Goal: Task Accomplishment & Management: Complete application form

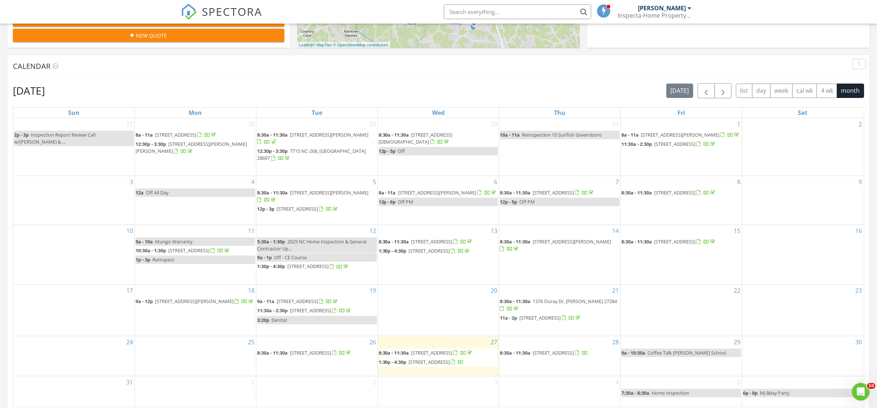
scroll to position [138, 0]
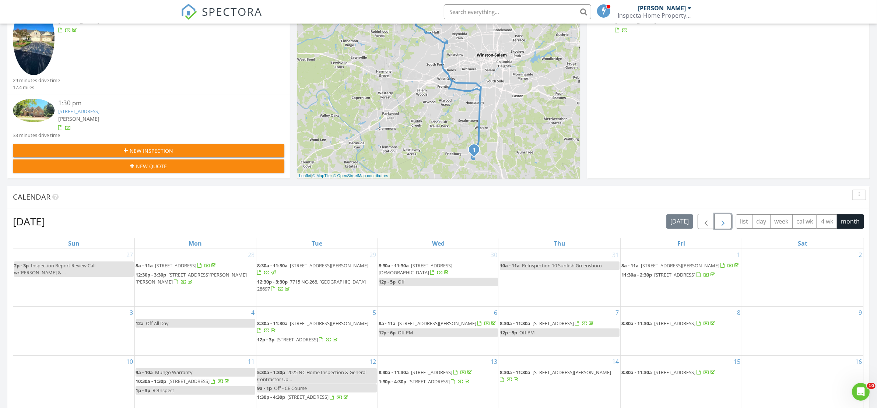
click at [719, 220] on span "button" at bounding box center [723, 221] width 9 height 9
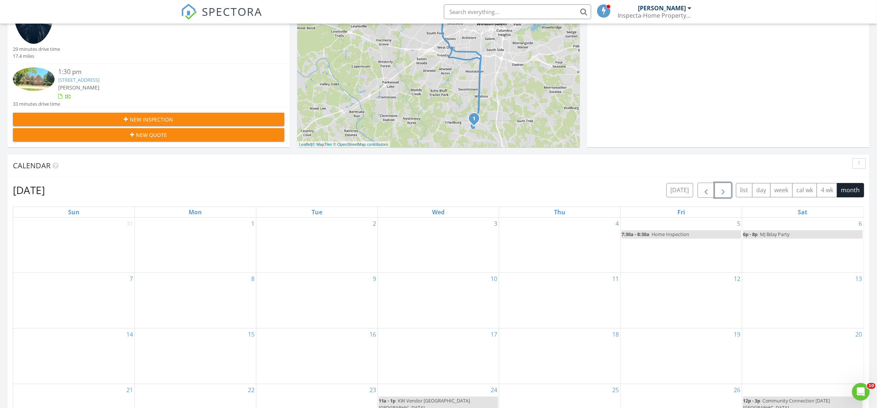
scroll to position [184, 0]
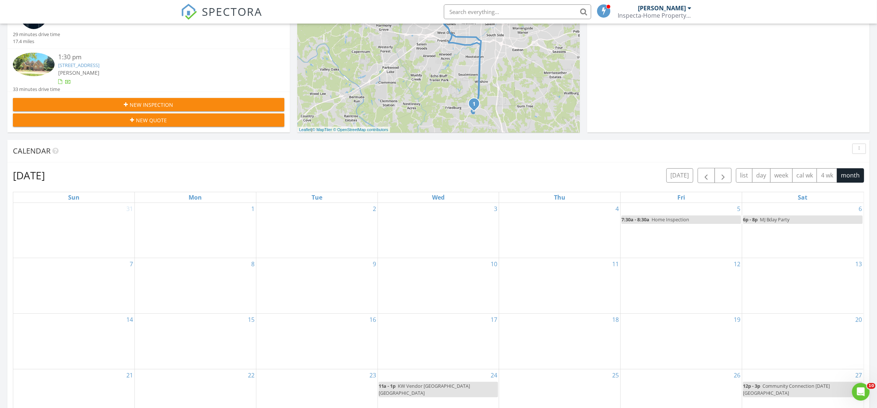
click at [223, 108] on div "New Inspection" at bounding box center [149, 105] width 260 height 8
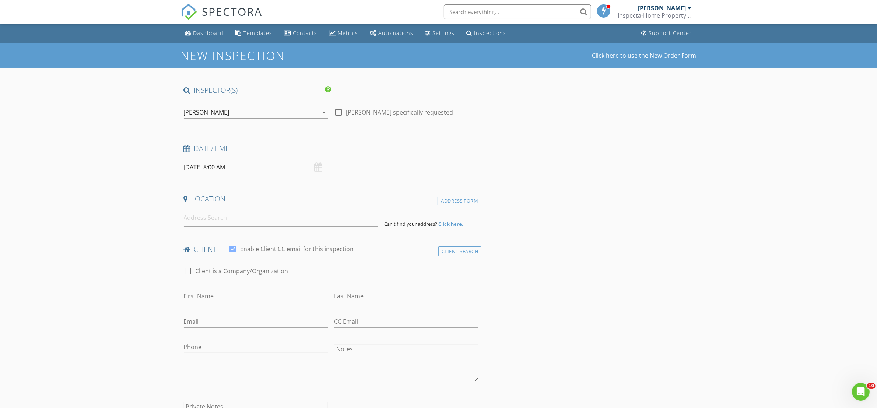
click at [234, 168] on input "[DATE] 8:00 AM" at bounding box center [256, 167] width 144 height 18
select select "8"
type input "[DATE] 8:00 AM"
type input "05"
type input "[DATE] 8:05 AM"
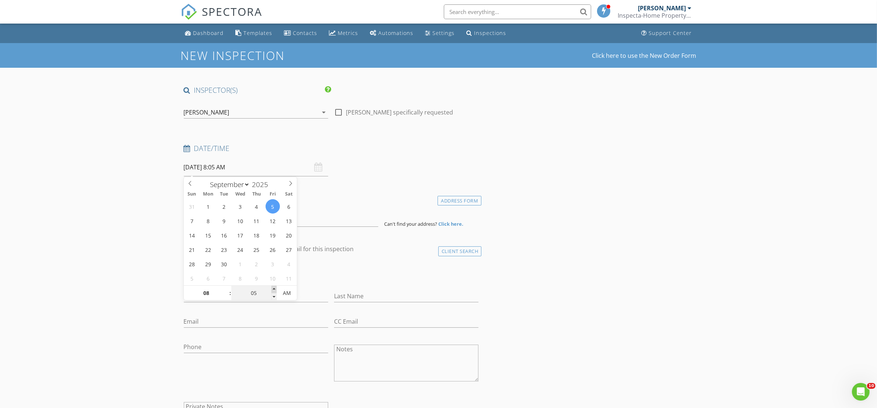
click at [273, 288] on span at bounding box center [274, 289] width 5 height 7
type input "10"
type input "[DATE] 8:10 AM"
click at [273, 288] on span at bounding box center [274, 289] width 5 height 7
type input "15"
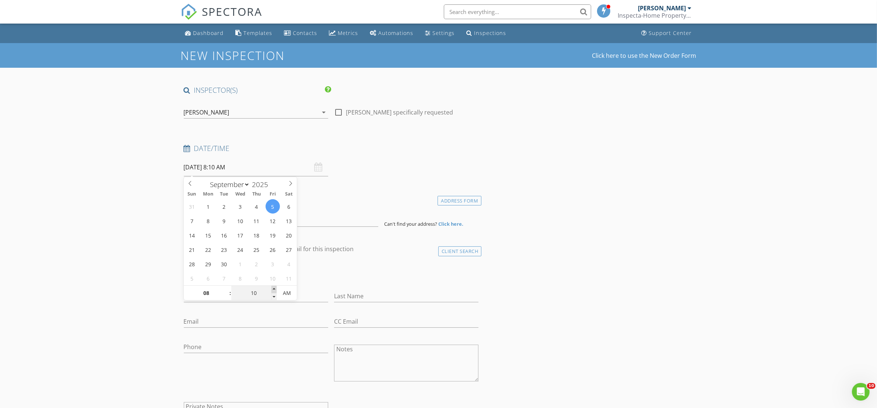
type input "[DATE] 8:15 AM"
click at [273, 288] on span at bounding box center [274, 289] width 5 height 7
type input "20"
type input "[DATE] 8:20 AM"
click at [273, 288] on span at bounding box center [274, 289] width 5 height 7
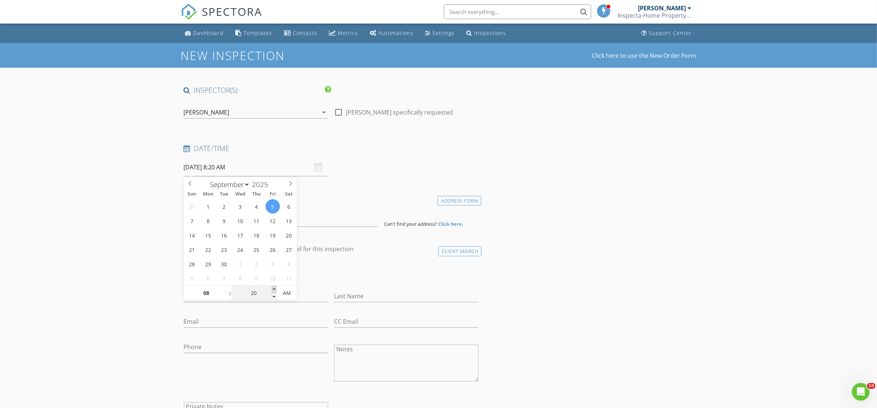
type input "25"
type input "[DATE] 8:25 AM"
click at [273, 288] on span at bounding box center [274, 289] width 5 height 7
type input "30"
type input "[DATE] 8:30 AM"
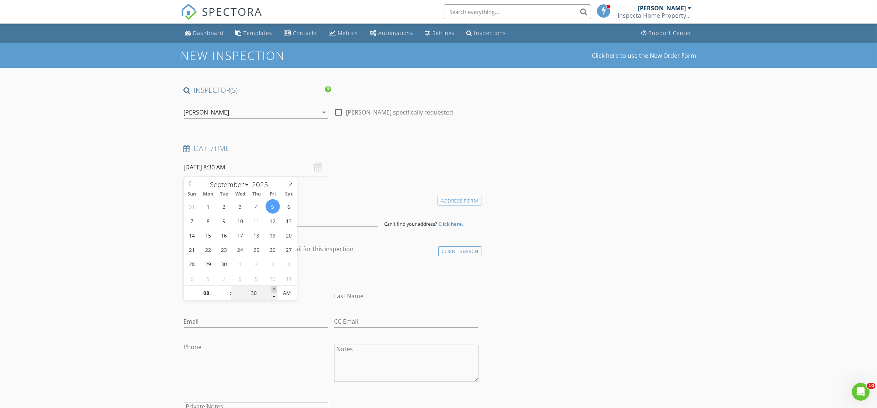
click at [273, 288] on span at bounding box center [274, 289] width 5 height 7
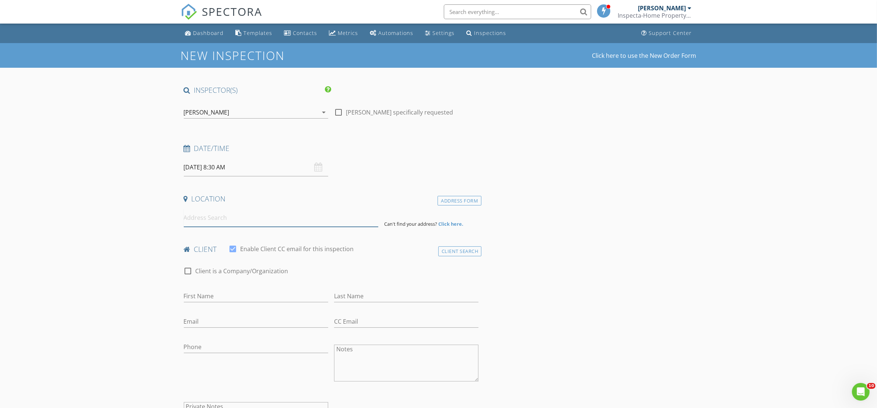
click at [221, 219] on input at bounding box center [281, 218] width 195 height 18
type input "4"
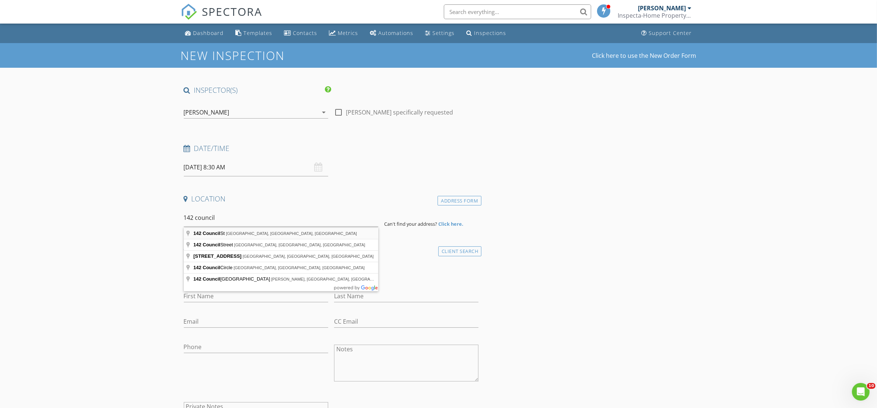
type input "[STREET_ADDRESS]"
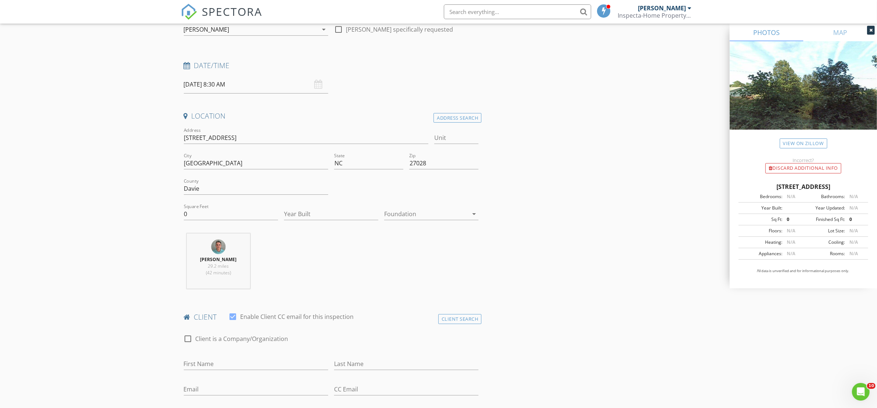
scroll to position [92, 0]
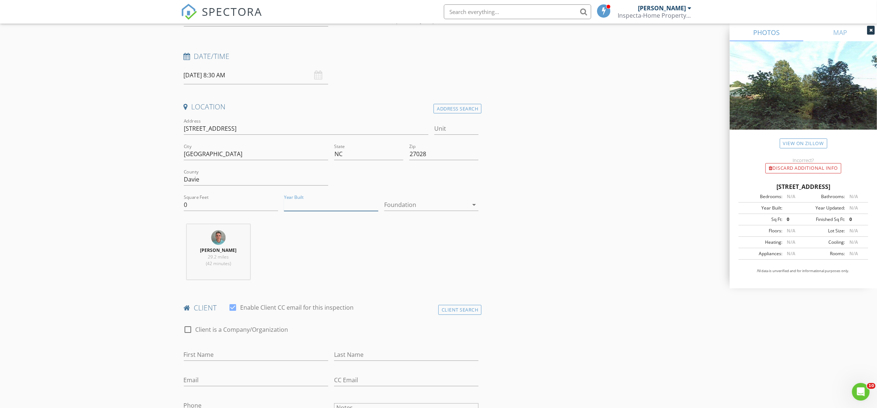
click at [290, 203] on input "Year Built" at bounding box center [331, 205] width 94 height 12
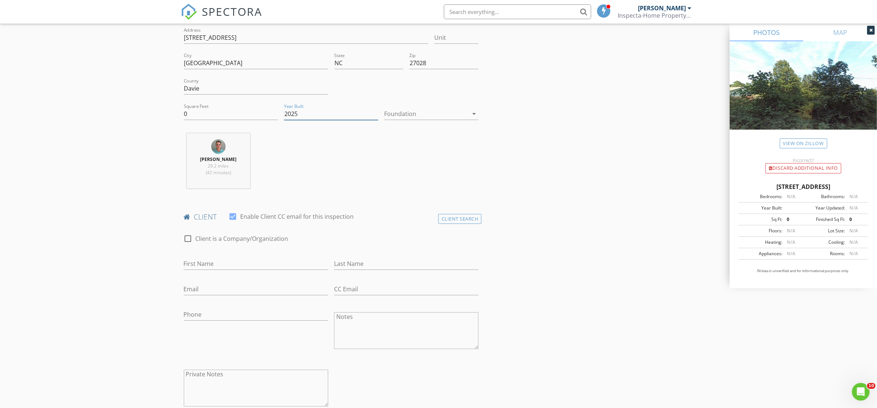
scroll to position [184, 0]
type input "2025"
click at [248, 265] on input "First Name" at bounding box center [256, 263] width 144 height 12
paste input "[PERSON_NAME]"
drag, startPoint x: 228, startPoint y: 266, endPoint x: 207, endPoint y: 266, distance: 20.3
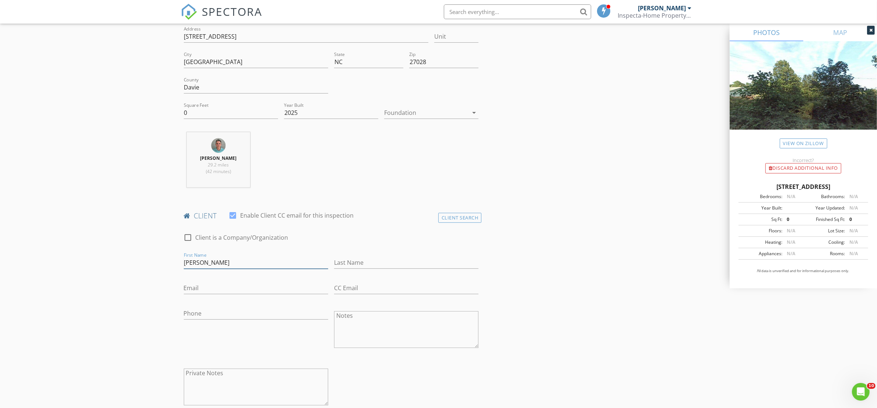
click at [207, 266] on input "[PERSON_NAME]" at bounding box center [256, 263] width 144 height 12
type input "[PERSON_NAME]"
paste input "[PERSON_NAME]"
type input "[PERSON_NAME]"
click at [281, 291] on input "Email" at bounding box center [256, 288] width 144 height 12
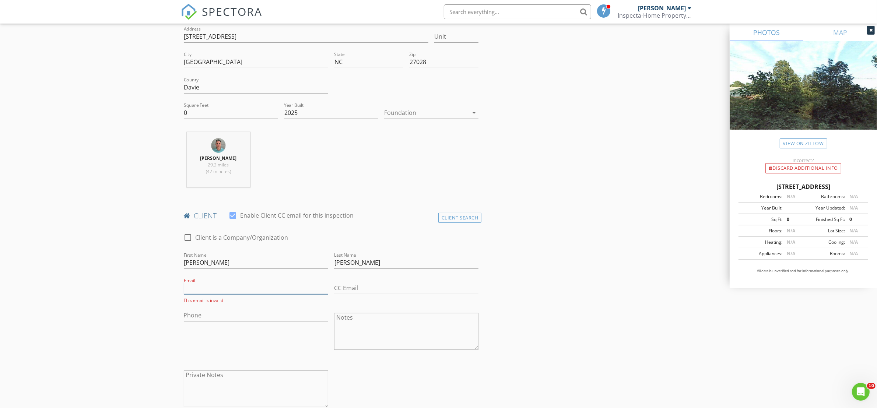
paste input "[PERSON_NAME][EMAIL_ADDRESS][PERSON_NAME][DOMAIN_NAME]"
type input "[PERSON_NAME][EMAIL_ADDRESS][PERSON_NAME][DOMAIN_NAME]"
drag, startPoint x: 242, startPoint y: 311, endPoint x: 282, endPoint y: 264, distance: 62.0
click at [242, 311] on input "Phone" at bounding box center [256, 314] width 144 height 12
paste input "[PHONE_NUMBER]"
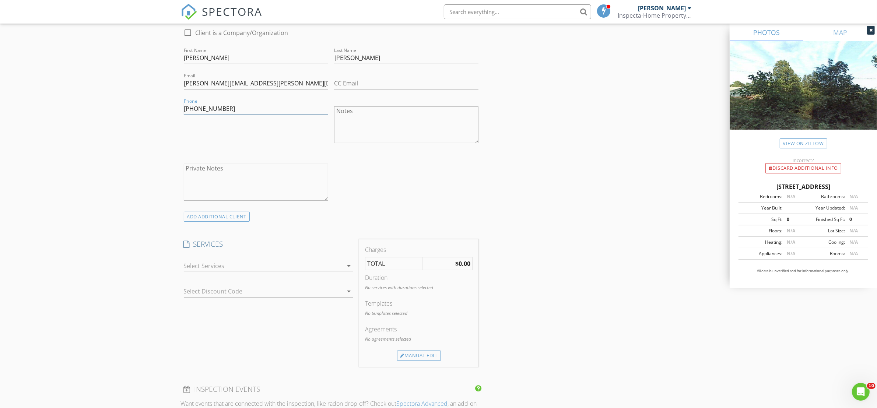
scroll to position [415, 0]
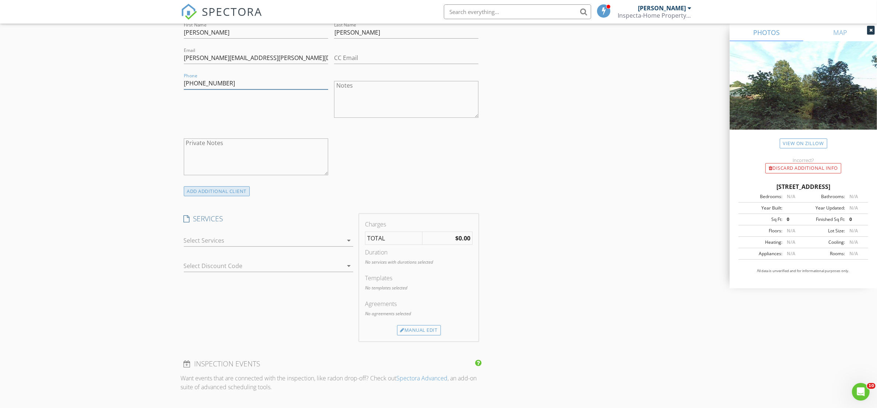
type input "[PHONE_NUMBER]"
click at [200, 194] on div "ADD ADDITIONAL client" at bounding box center [217, 191] width 66 height 10
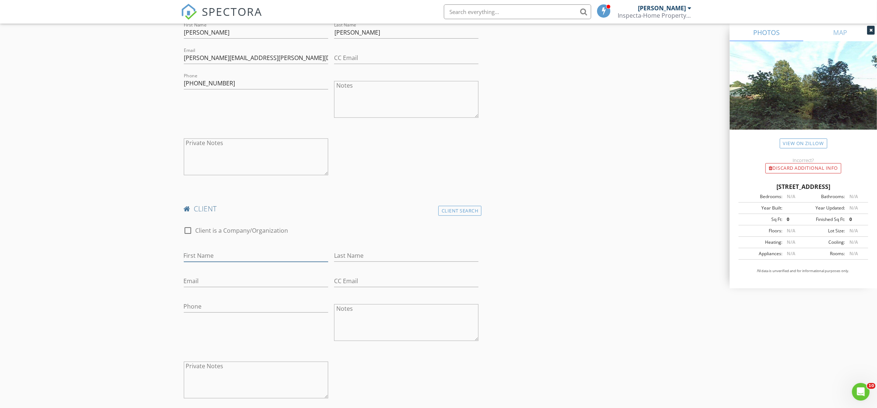
drag, startPoint x: 218, startPoint y: 262, endPoint x: 277, endPoint y: 207, distance: 80.1
click at [218, 262] on input "First Name" at bounding box center [256, 256] width 144 height 12
paste input "[PERSON_NAME]"
drag, startPoint x: 227, startPoint y: 255, endPoint x: 205, endPoint y: 255, distance: 21.7
click at [205, 255] on input "[PERSON_NAME]" at bounding box center [256, 256] width 144 height 12
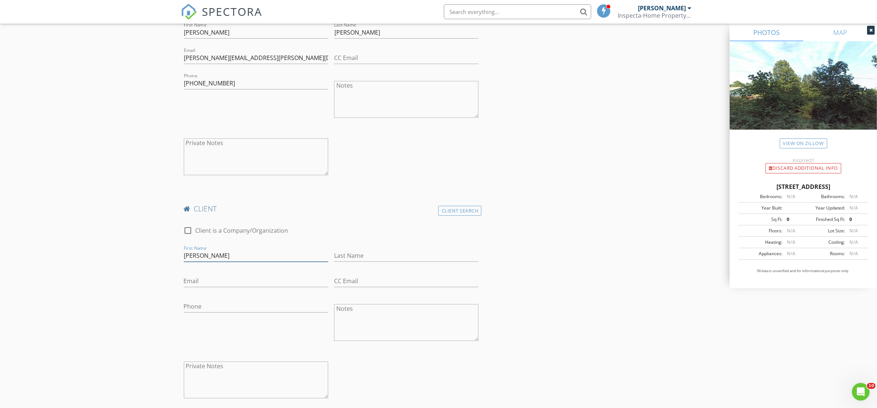
type input "[PERSON_NAME]"
paste input "[PERSON_NAME]"
type input "[PERSON_NAME]"
drag, startPoint x: 244, startPoint y: 284, endPoint x: 296, endPoint y: 268, distance: 54.0
click at [246, 283] on input "Email" at bounding box center [256, 281] width 144 height 12
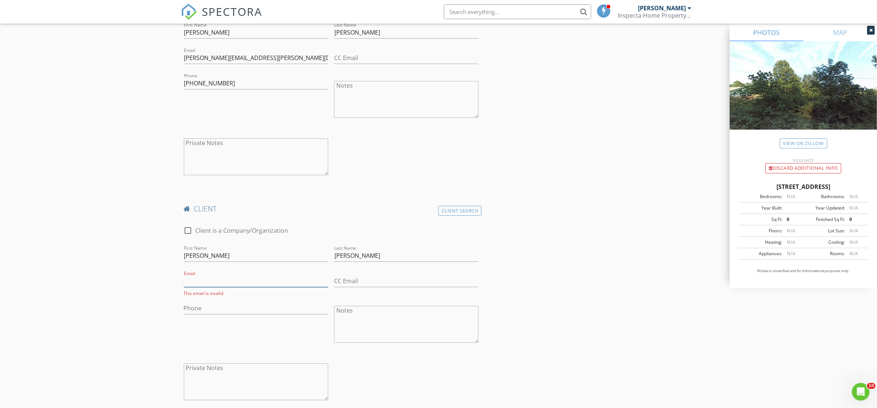
paste input "[PERSON_NAME][EMAIL_ADDRESS][DOMAIN_NAME]"
type input "[PERSON_NAME][EMAIL_ADDRESS][DOMAIN_NAME]"
click at [222, 311] on input "Phone" at bounding box center [256, 307] width 144 height 12
paste input "[PHONE_NUMBER]"
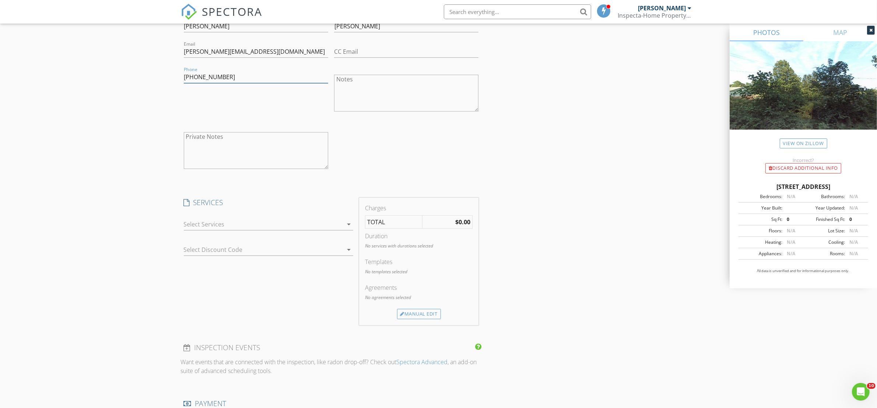
scroll to position [645, 0]
type input "[PHONE_NUMBER]"
click at [321, 227] on div at bounding box center [263, 224] width 159 height 12
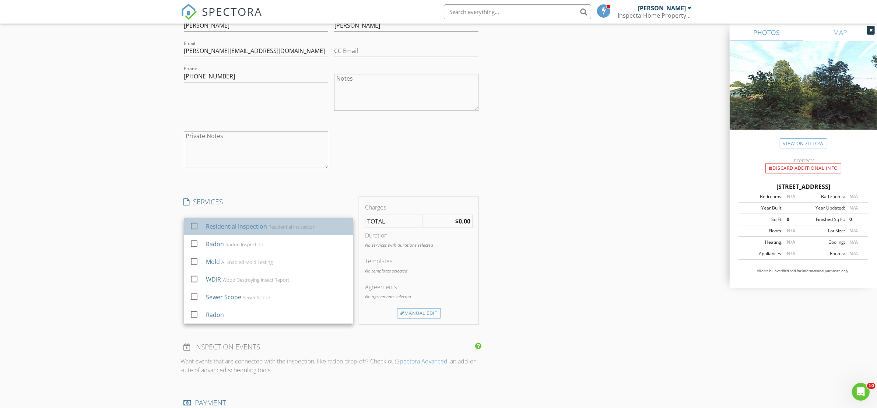
click at [309, 231] on div "Residential Inspection Residential Inspection" at bounding box center [277, 226] width 142 height 15
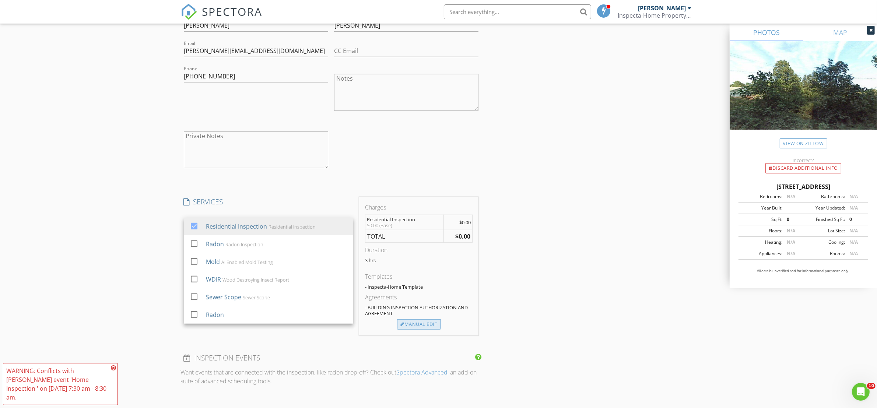
click at [412, 325] on div "Manual Edit" at bounding box center [419, 325] width 44 height 10
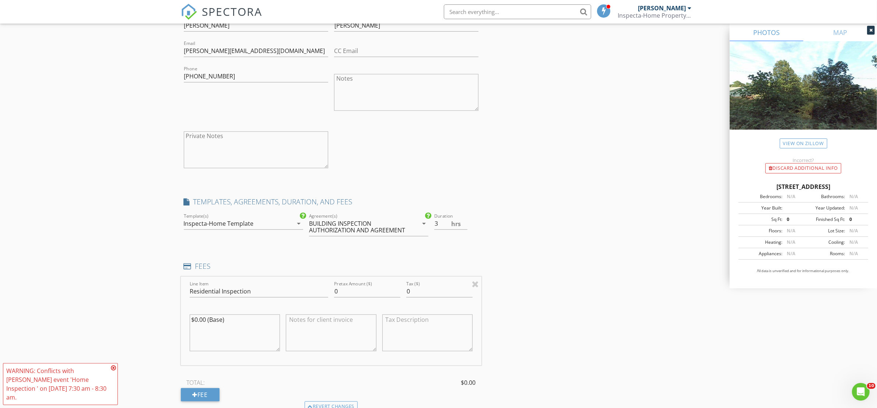
click at [112, 371] on icon at bounding box center [113, 368] width 5 height 6
click at [290, 292] on input "Residential Inspection" at bounding box center [259, 292] width 139 height 12
type input "Residential Inspection New Build"
click at [349, 293] on input "0" at bounding box center [367, 292] width 66 height 12
type input "440"
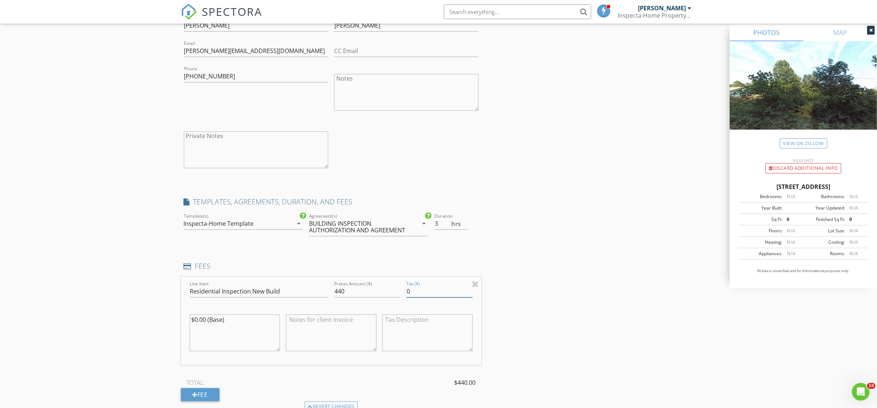
click at [534, 290] on div "INSPECTOR(S) check_box [PERSON_NAME] PRIMARY [PERSON_NAME] arrow_drop_down chec…" at bounding box center [439, 195] width 516 height 1509
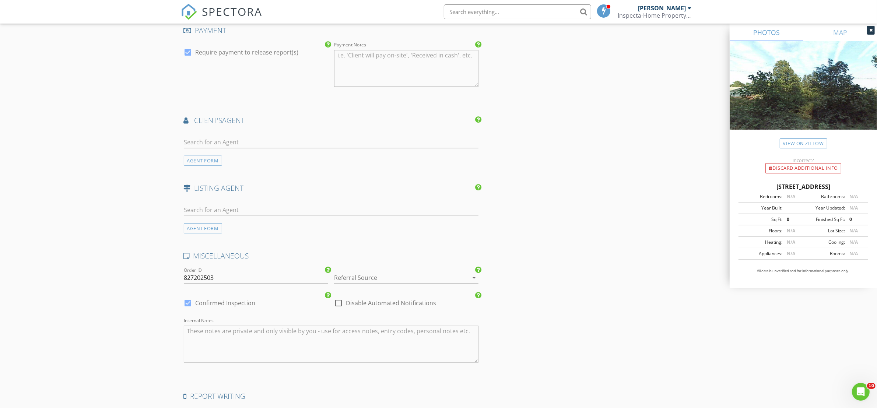
scroll to position [1106, 0]
click at [375, 142] on input "text" at bounding box center [331, 142] width 295 height 12
type input "bran"
click at [340, 157] on li "[PERSON_NAME] Reel Realty" at bounding box center [331, 158] width 294 height 21
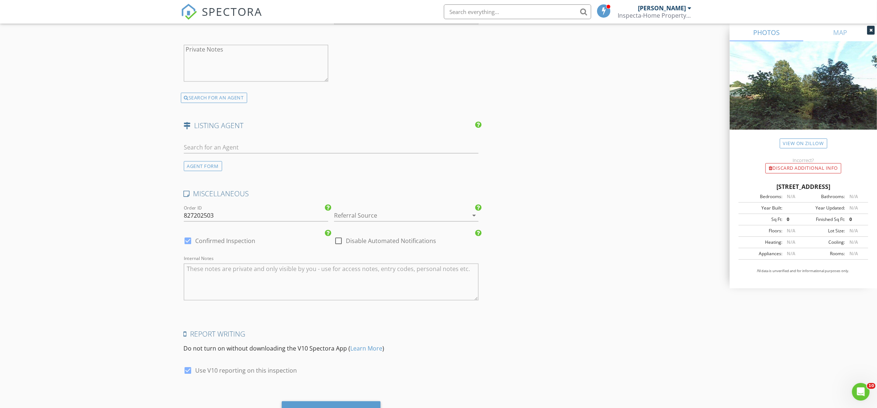
scroll to position [1336, 0]
click at [264, 214] on input "827202503" at bounding box center [256, 215] width 144 height 12
type input "0905202501"
click at [391, 216] on div at bounding box center [396, 215] width 124 height 12
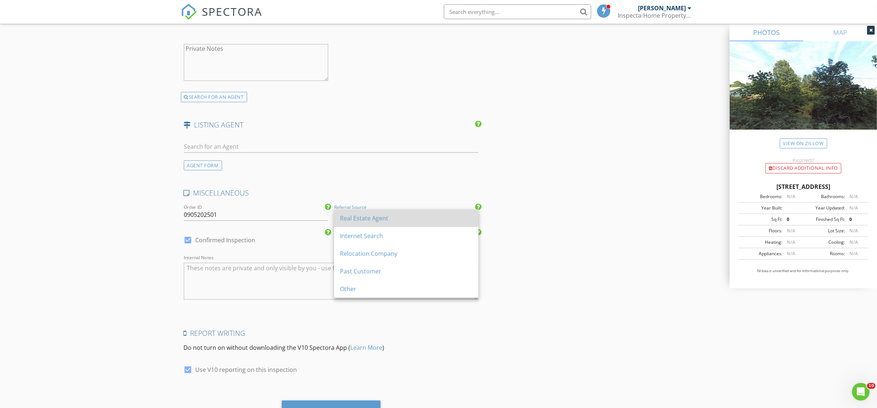
click at [392, 219] on div "Real Estate Agent" at bounding box center [406, 218] width 133 height 9
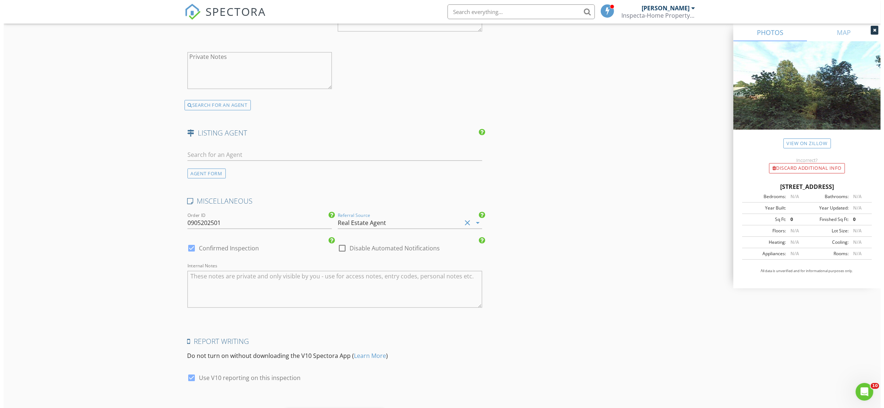
scroll to position [1372, 0]
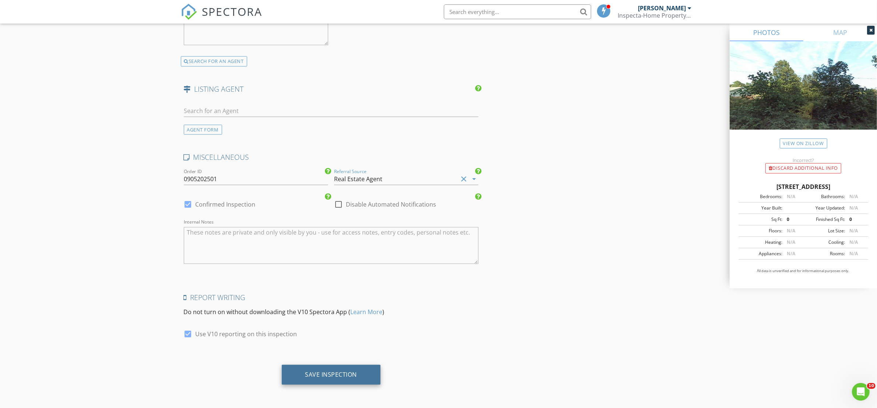
click at [373, 380] on div "Save Inspection" at bounding box center [331, 375] width 99 height 20
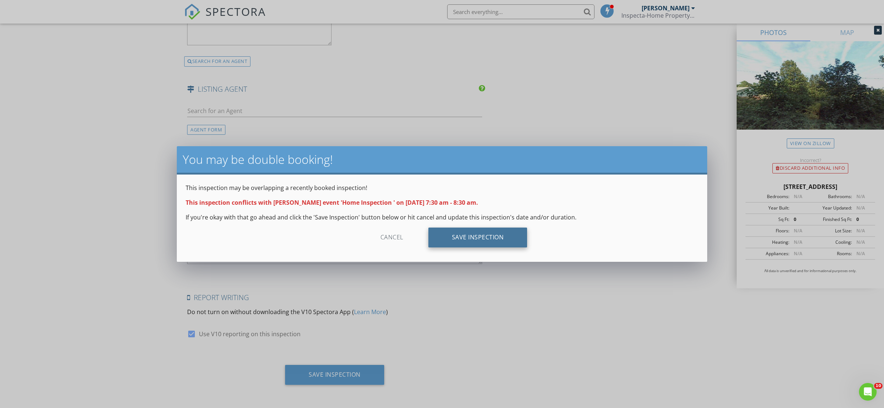
drag, startPoint x: 477, startPoint y: 235, endPoint x: 484, endPoint y: 238, distance: 7.3
click at [477, 234] on div "Save Inspection" at bounding box center [478, 238] width 99 height 20
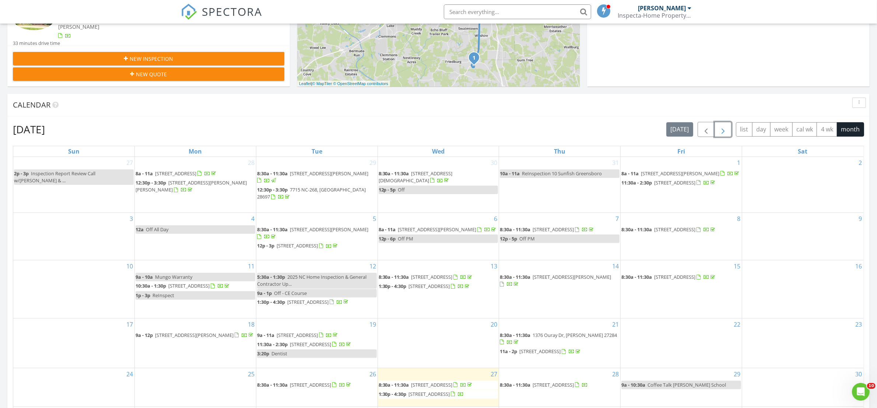
click at [721, 132] on span "button" at bounding box center [723, 129] width 9 height 9
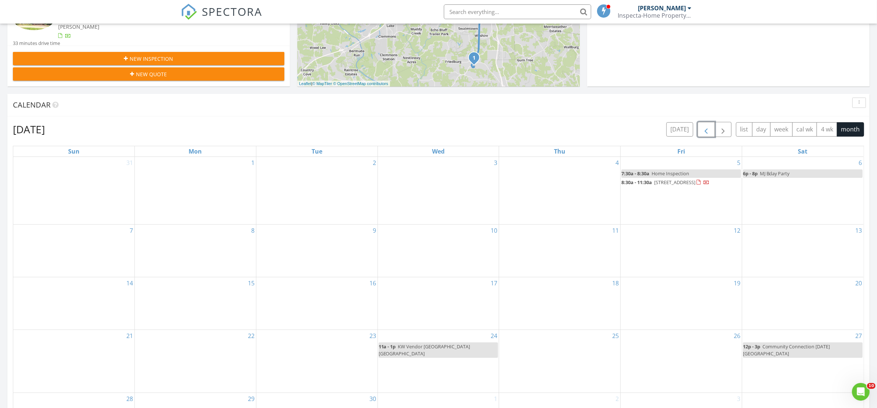
click at [706, 130] on span "button" at bounding box center [706, 129] width 9 height 9
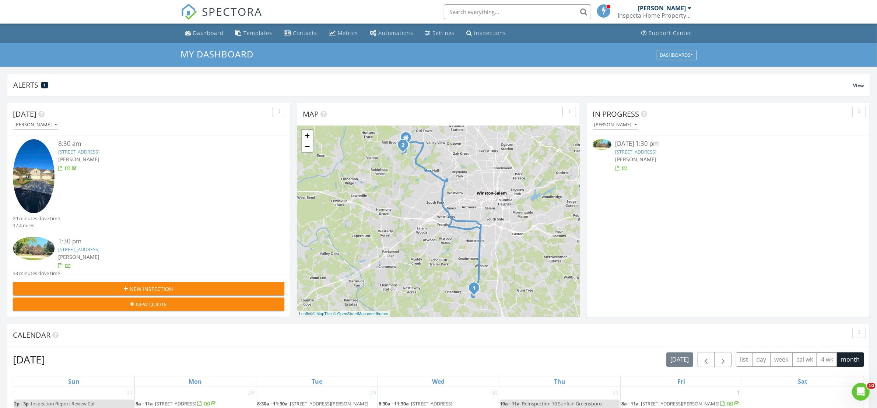
click at [100, 250] on link "2620 Crow Hill Dr, Winston-Salem, NC 27106" at bounding box center [78, 249] width 41 height 7
